Goal: Ask a question

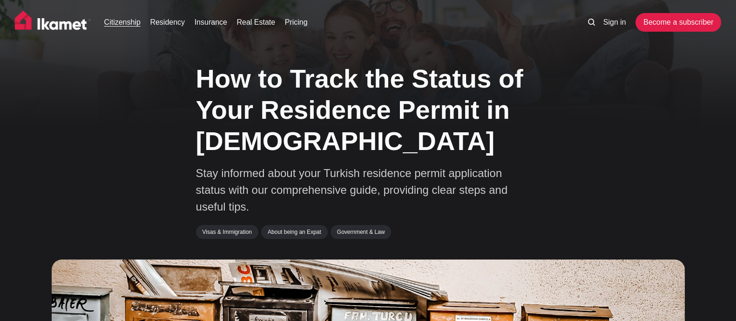
click at [129, 22] on link "Citizenship" at bounding box center [122, 22] width 36 height 11
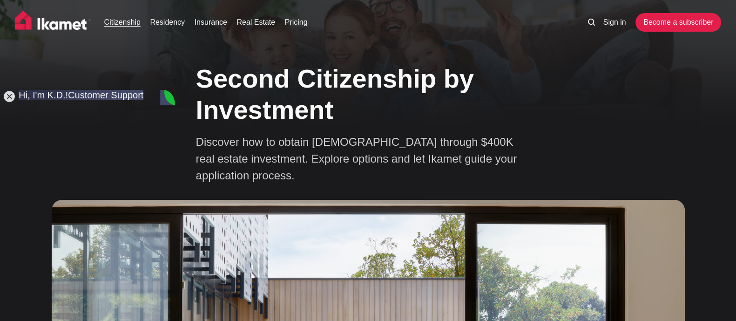
type textarea "Hi, do you serve only those who invest through your company or any investor?"
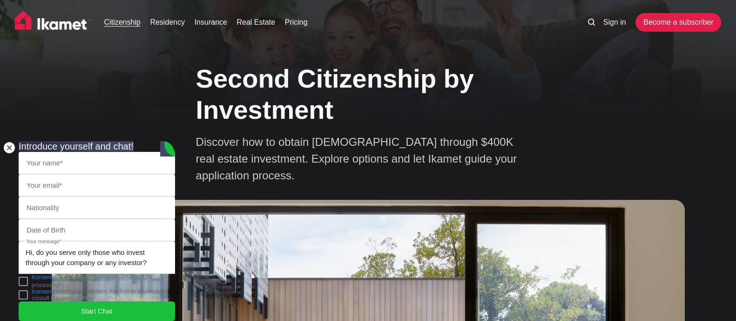
click at [7, 141] on jdiv at bounding box center [9, 147] width 13 height 13
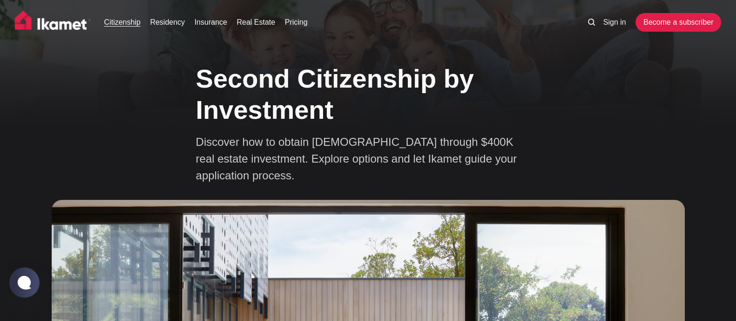
click at [47, 24] on img at bounding box center [53, 22] width 76 height 23
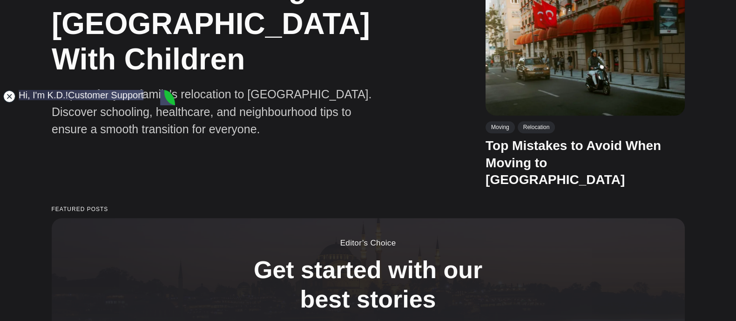
click at [8, 93] on jdiv at bounding box center [9, 96] width 13 height 13
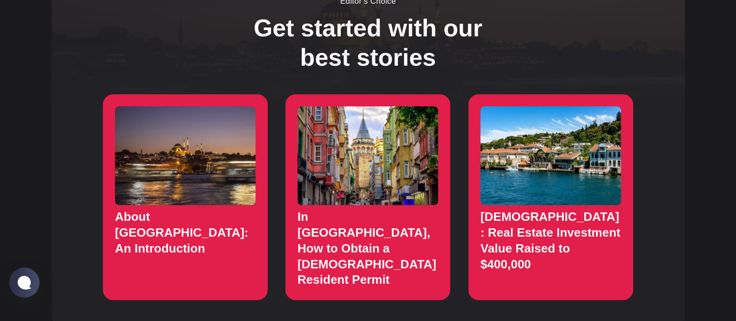
scroll to position [990, 0]
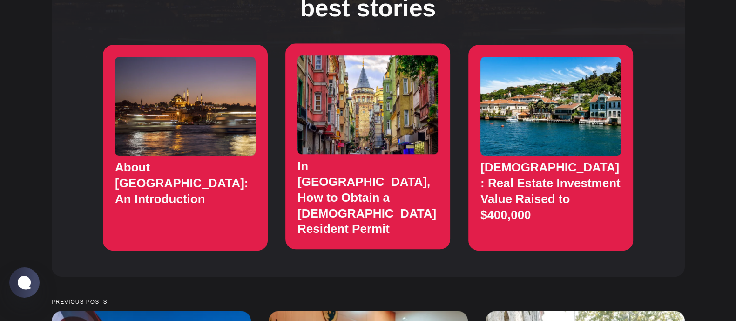
click at [363, 170] on link "In Turkey, How to Obtain a Turkish Resident Permit" at bounding box center [368, 146] width 165 height 206
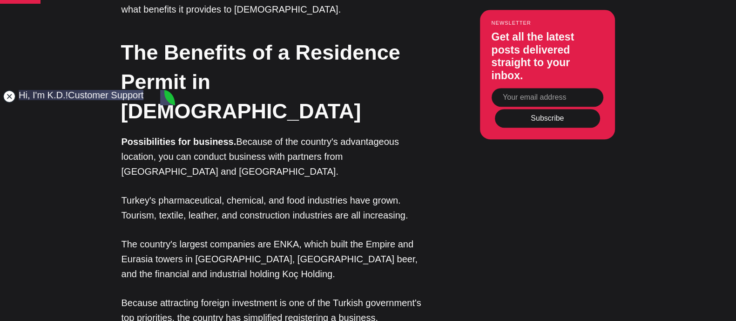
click at [8, 90] on jdiv at bounding box center [9, 96] width 13 height 13
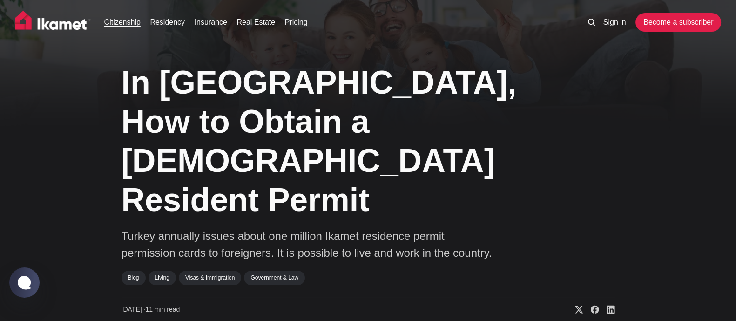
click at [121, 24] on link "Citizenship" at bounding box center [122, 22] width 36 height 11
